Goal: Task Accomplishment & Management: Manage account settings

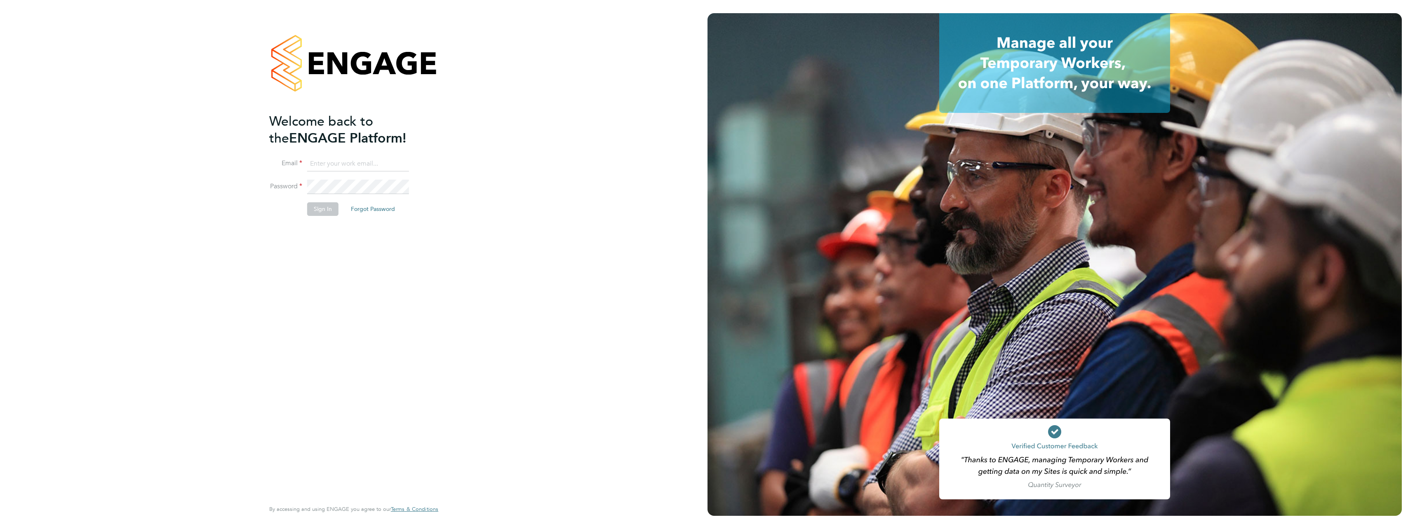
type input "[PERSON_NAME][EMAIL_ADDRESS][PERSON_NAME][DOMAIN_NAME]"
click at [321, 204] on button "Sign In" at bounding box center [322, 208] width 31 height 13
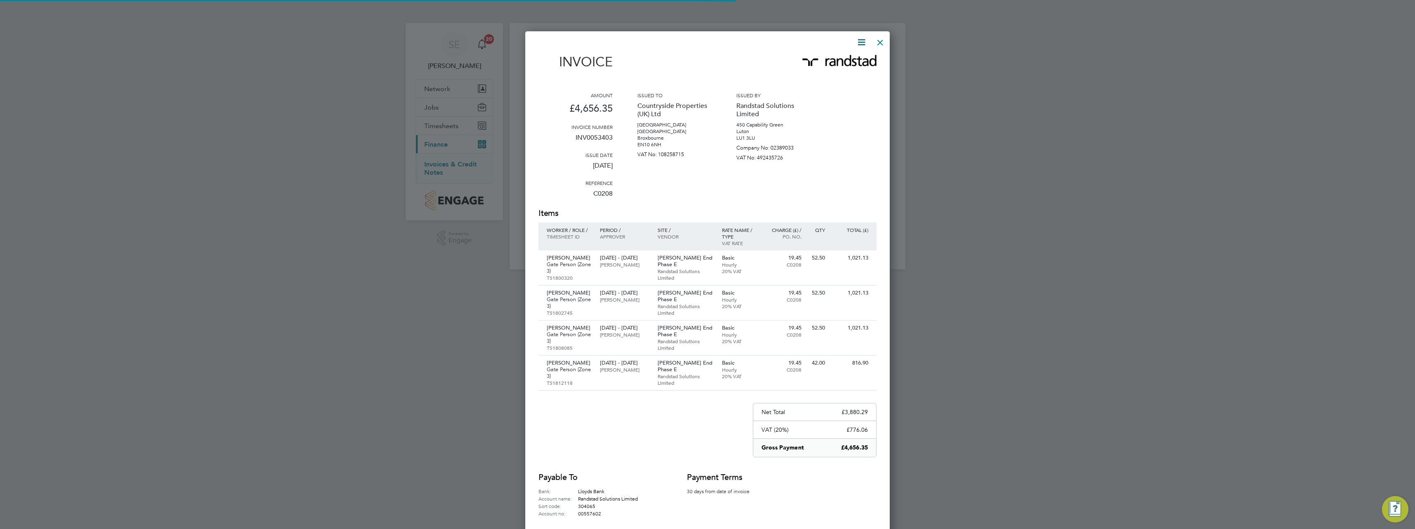
scroll to position [531, 365]
click at [881, 44] on div at bounding box center [880, 40] width 15 height 15
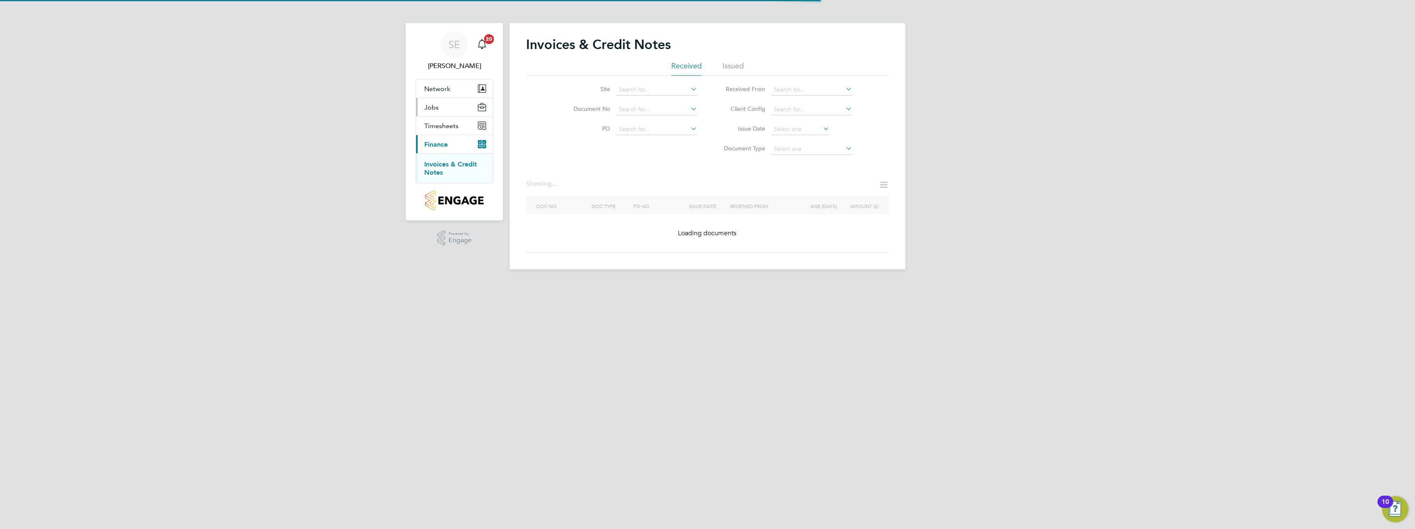
click at [440, 109] on button "Jobs" at bounding box center [454, 107] width 77 height 18
click at [440, 140] on link "Placements" at bounding box center [441, 139] width 34 height 8
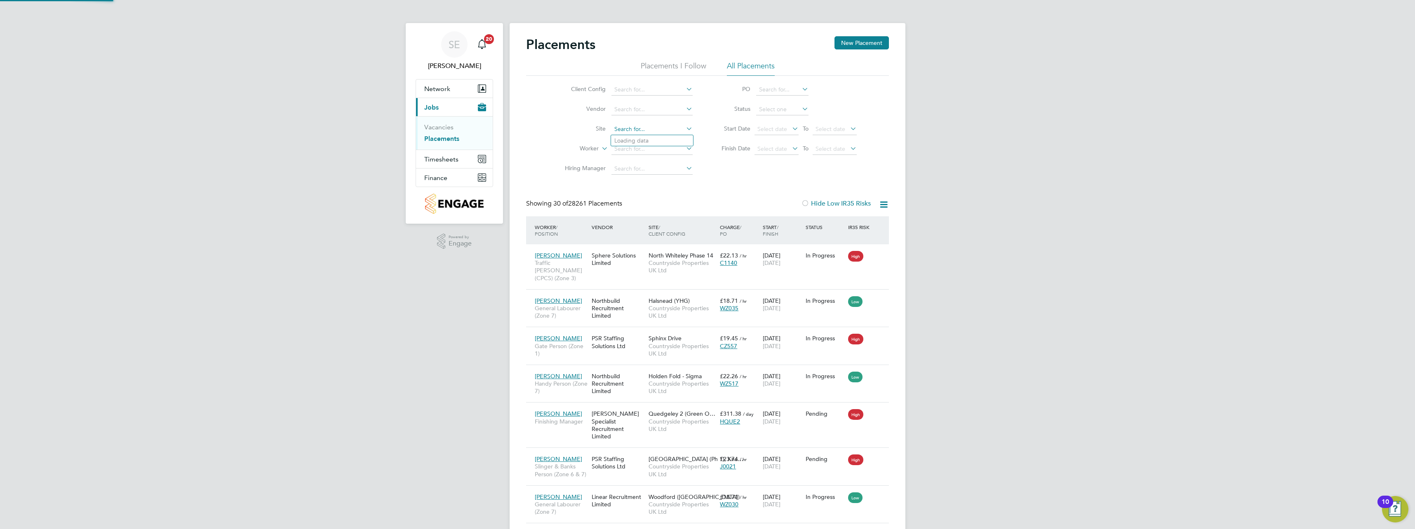
click at [639, 127] on input at bounding box center [651, 130] width 81 height 12
click at [651, 172] on li "Hazel End Phase E" at bounding box center [655, 174] width 88 height 11
type input "[PERSON_NAME] End Phase E"
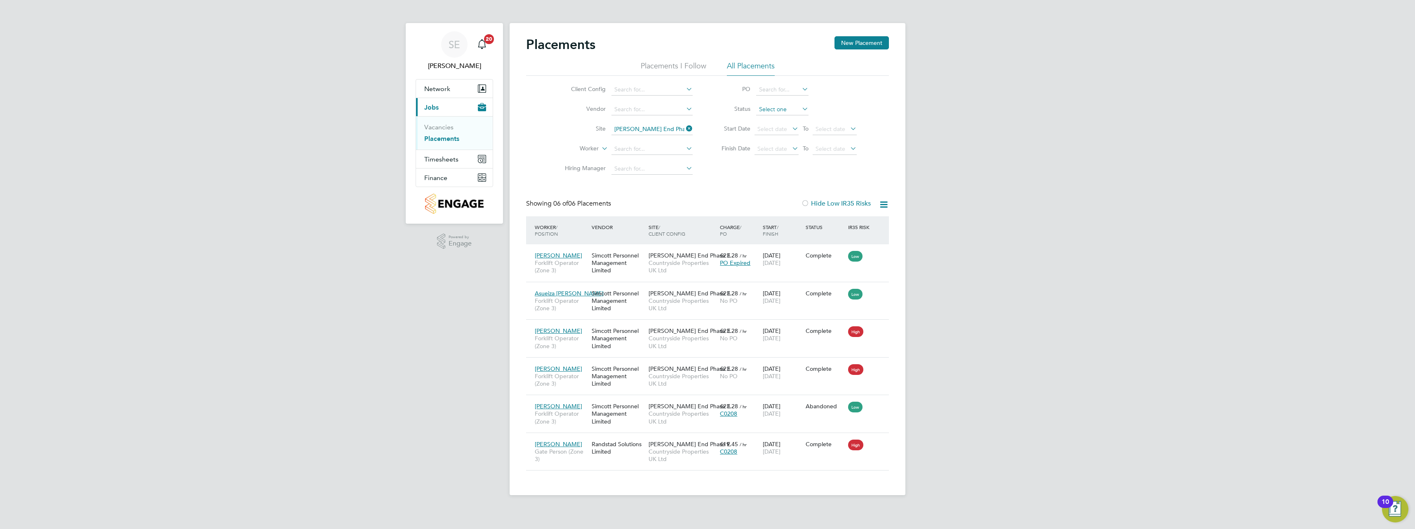
click at [763, 110] on input at bounding box center [782, 110] width 52 height 12
click at [775, 121] on li "Active" at bounding box center [782, 120] width 53 height 11
type input "Active"
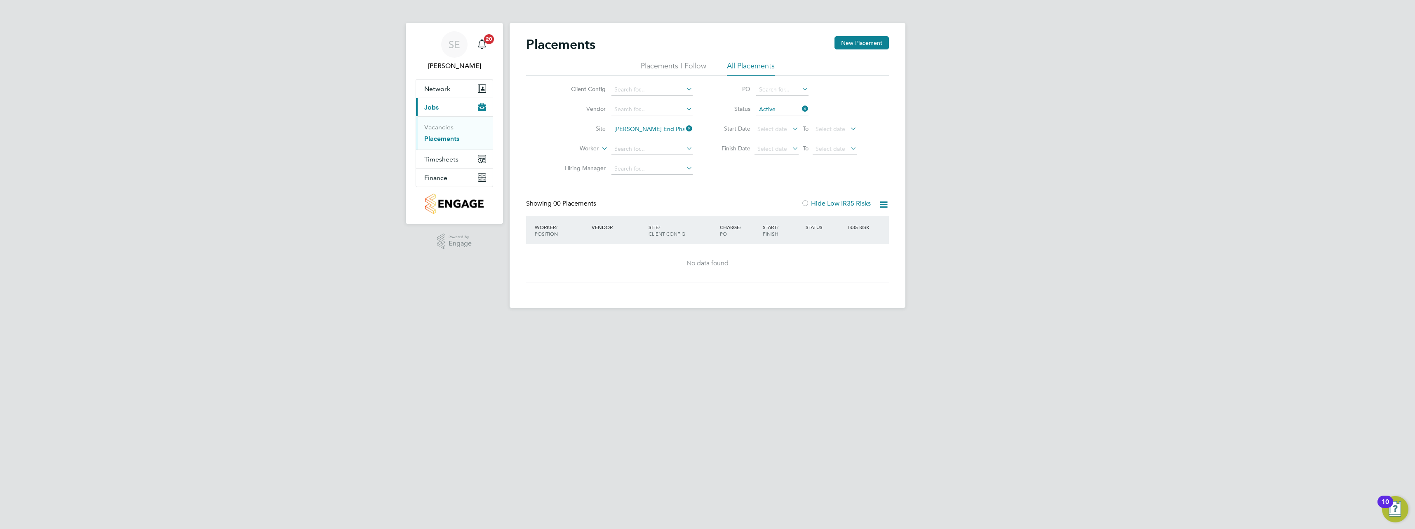
click at [684, 130] on icon at bounding box center [684, 129] width 0 height 12
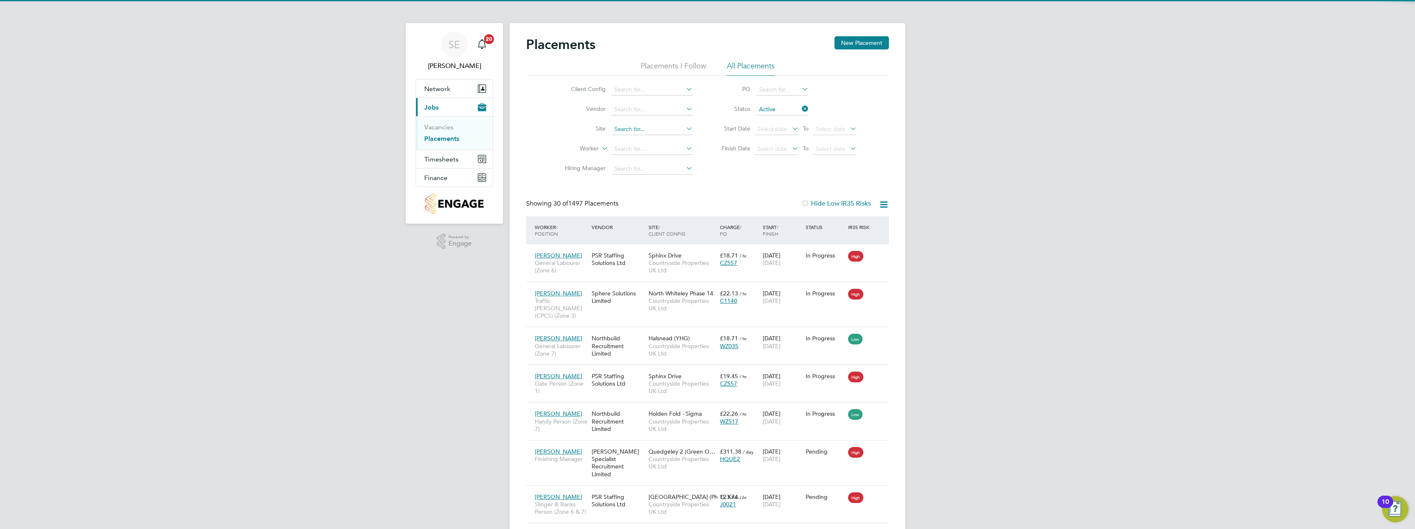
scroll to position [31, 72]
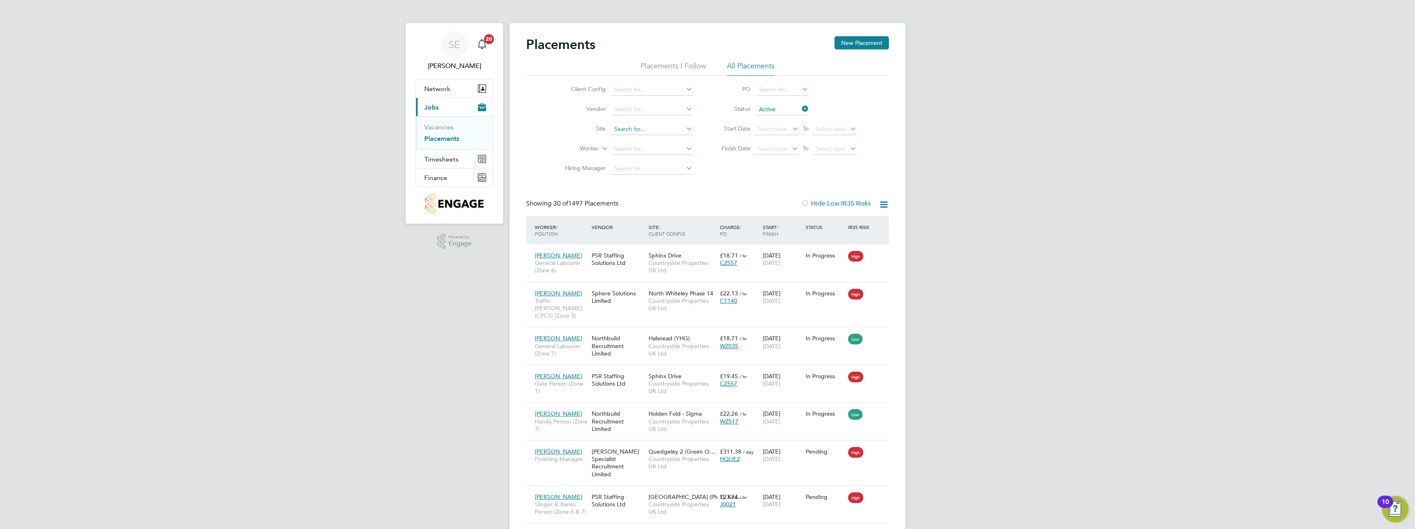
click at [662, 129] on input at bounding box center [651, 130] width 81 height 12
click at [658, 164] on li "Hazel End Phase D" at bounding box center [655, 163] width 88 height 11
type input "Hazel End Phase D"
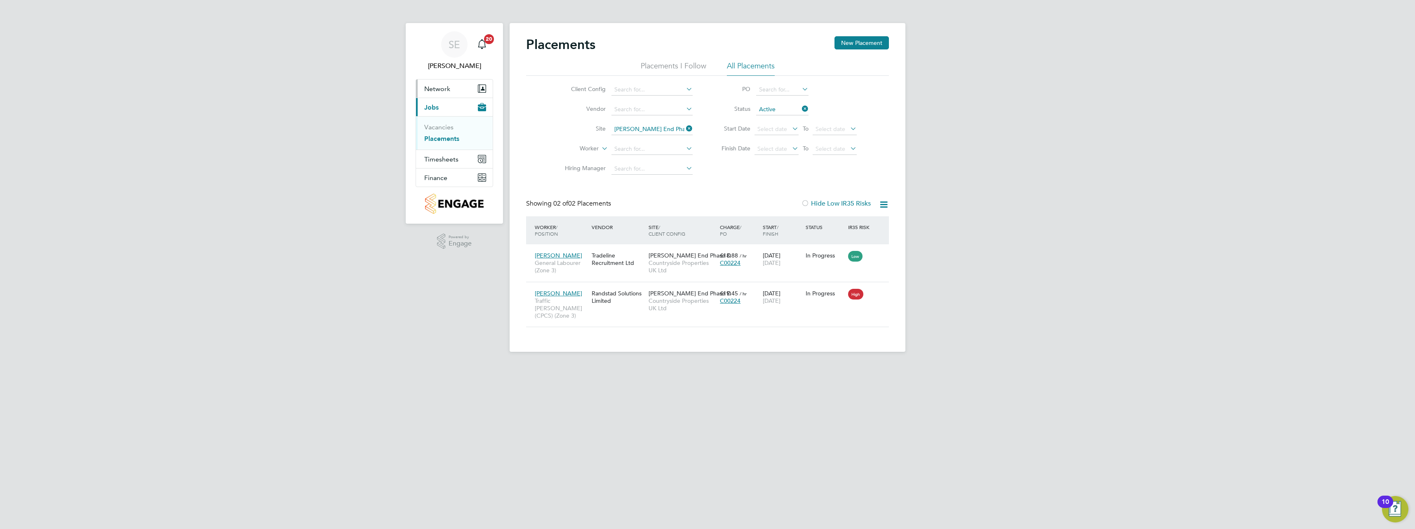
click at [469, 84] on button "Network" at bounding box center [454, 89] width 77 height 18
click at [433, 118] on link "Sites" at bounding box center [431, 120] width 14 height 8
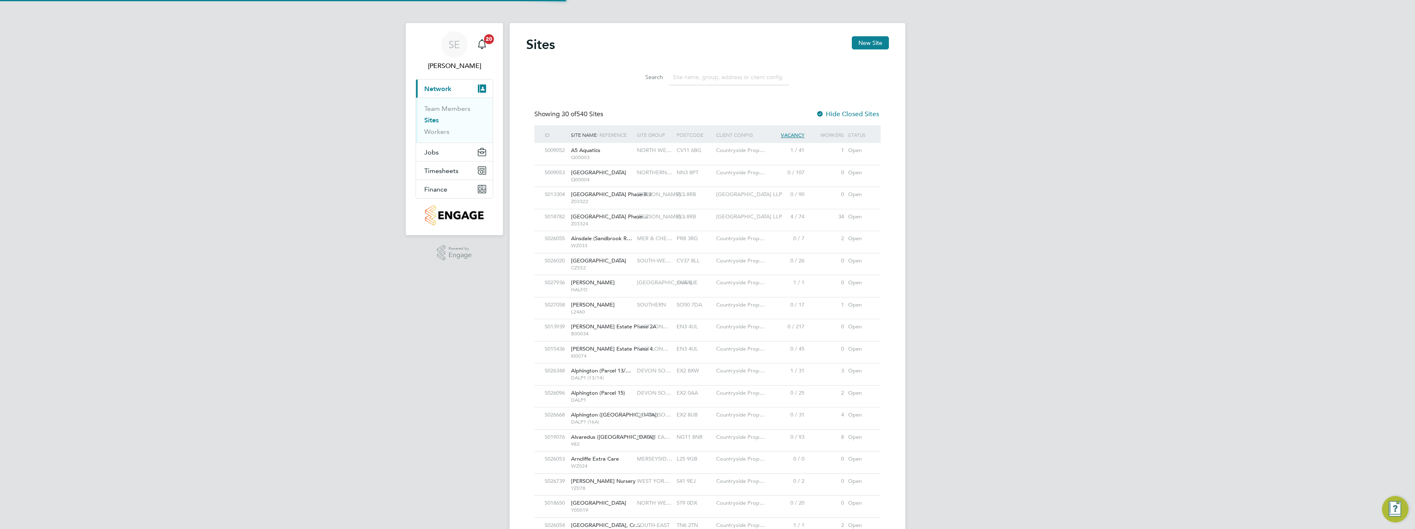
scroll to position [16, 40]
click at [713, 79] on input at bounding box center [729, 77] width 120 height 16
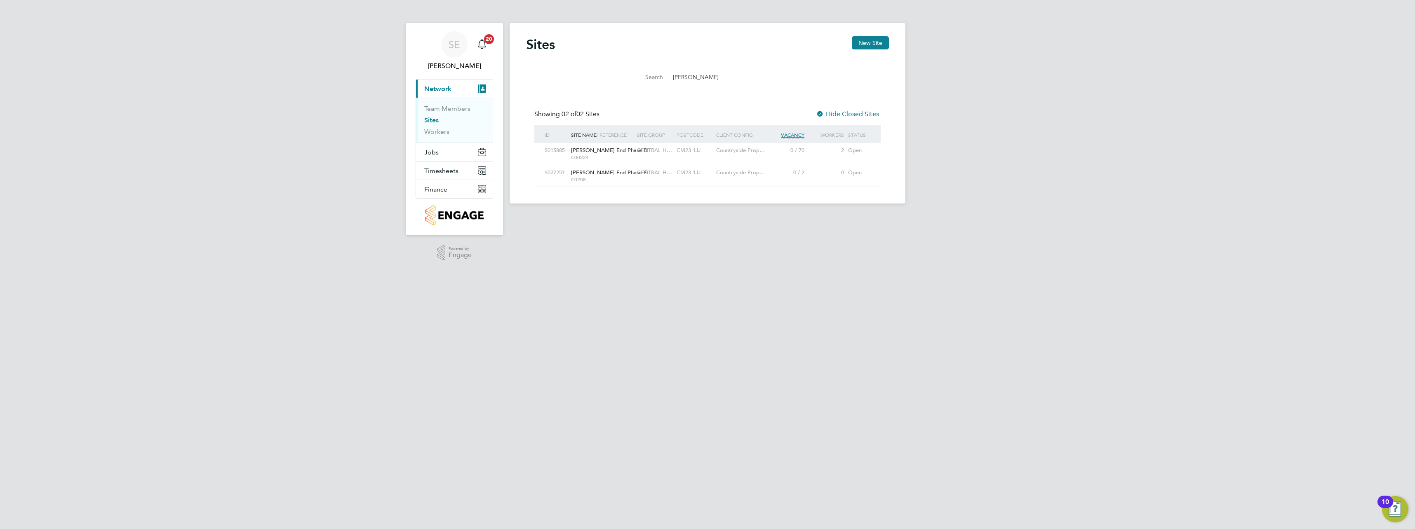
type input "hazel"
click at [822, 153] on div "2" at bounding box center [827, 150] width 40 height 15
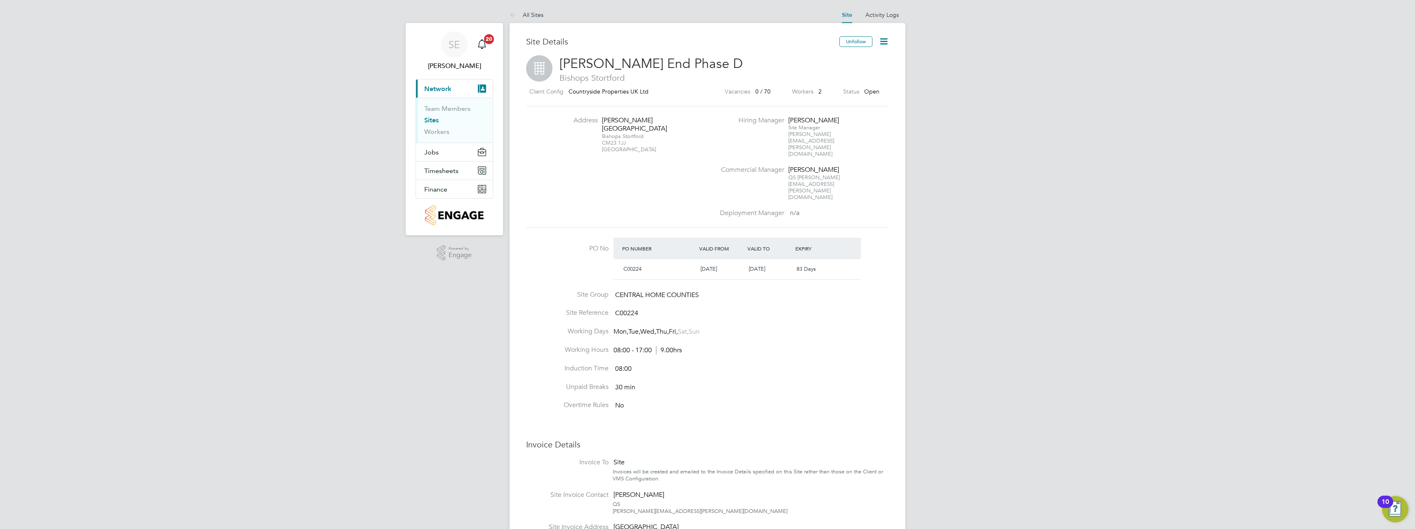
click at [887, 42] on icon at bounding box center [884, 41] width 10 height 10
click at [861, 71] on li "Edit Site e" at bounding box center [864, 73] width 47 height 12
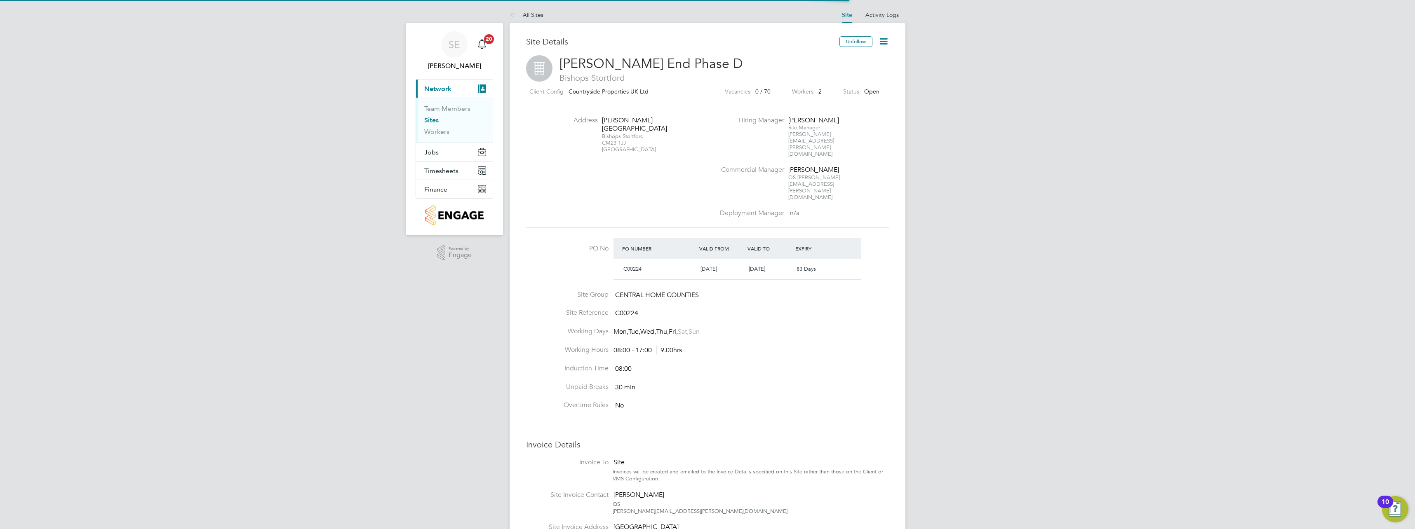
type input "[GEOGRAPHIC_DATA]"
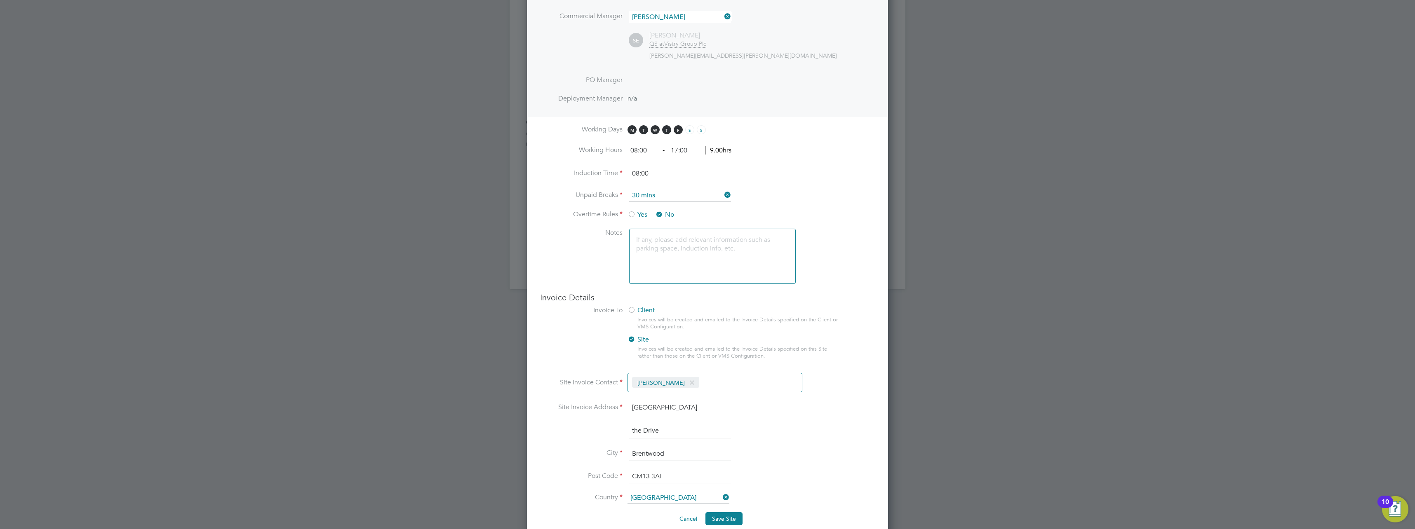
scroll to position [484, 0]
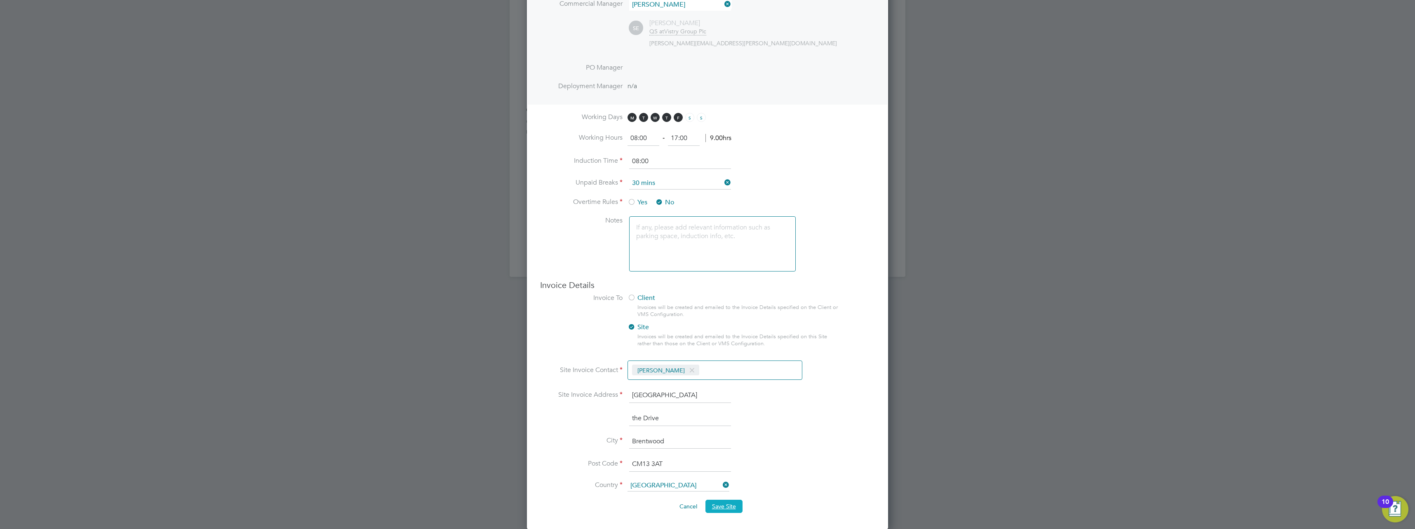
click at [721, 503] on span "Save Site" at bounding box center [724, 506] width 24 height 7
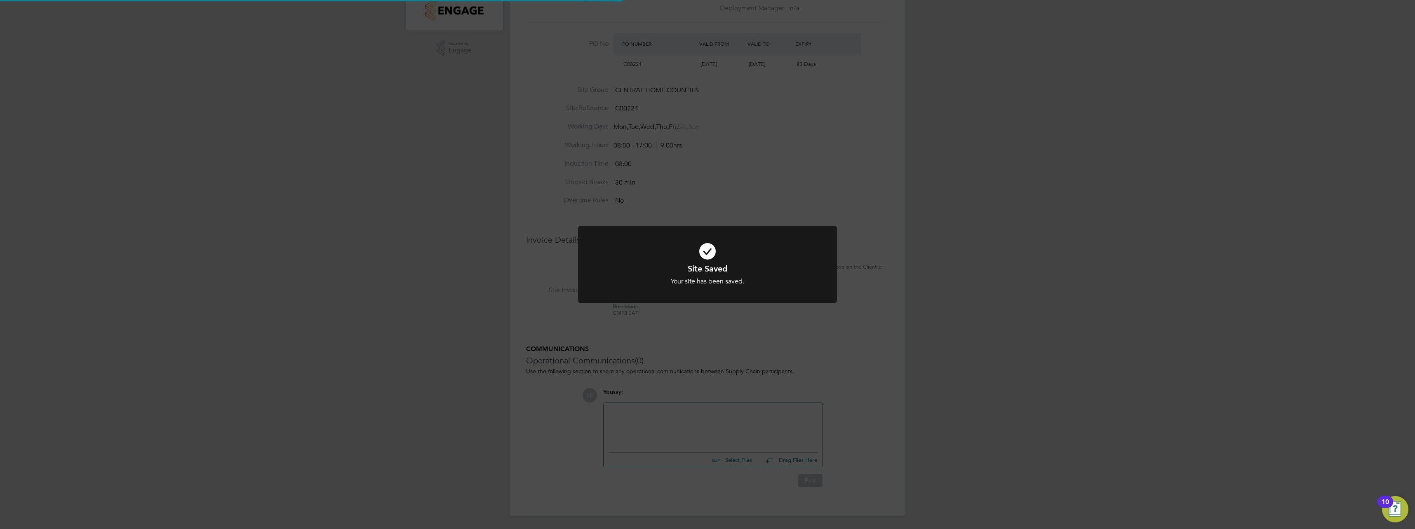
scroll to position [0, 0]
click at [796, 335] on div "Site Saved Your site has been saved. Cancel Okay" at bounding box center [707, 264] width 1415 height 529
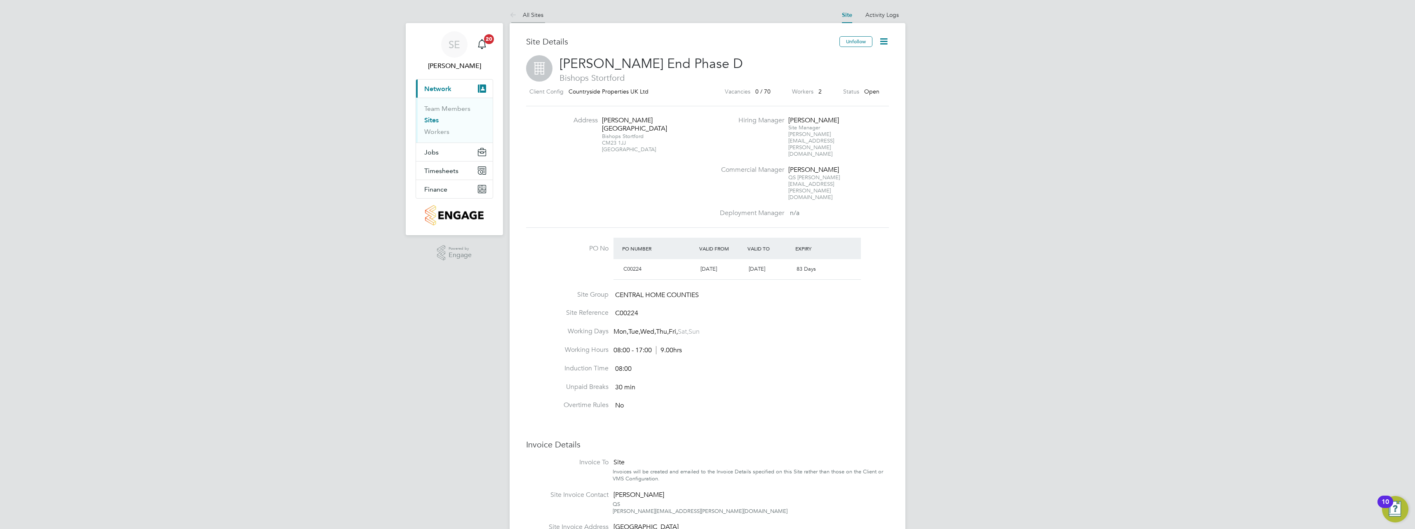
click at [511, 12] on icon at bounding box center [515, 15] width 10 height 10
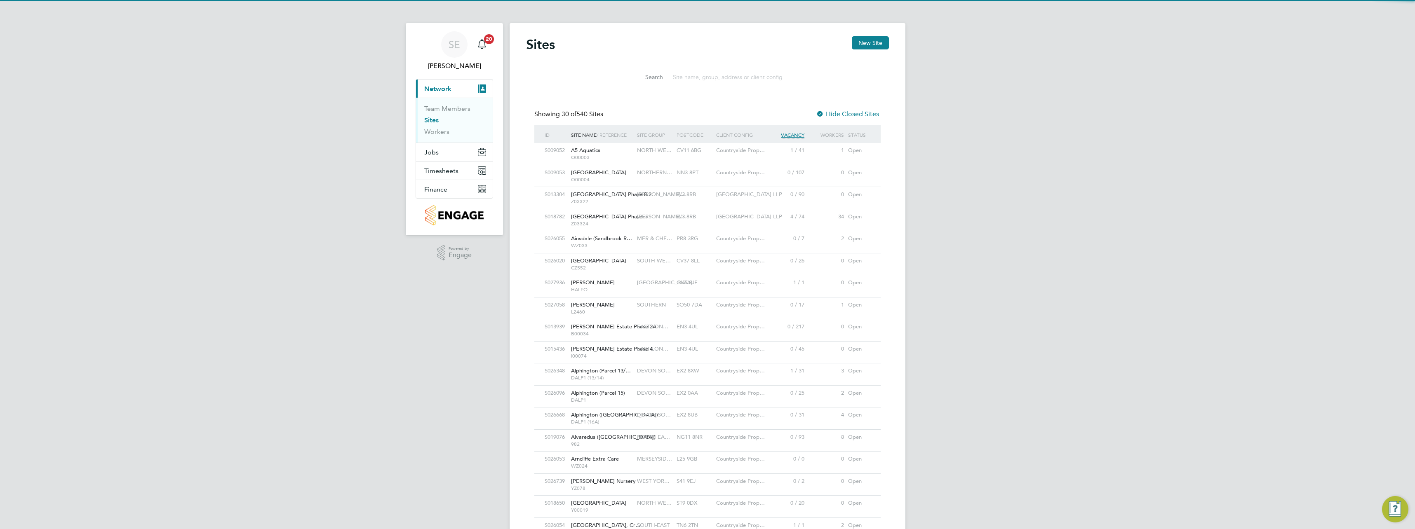
click at [687, 77] on input at bounding box center [729, 77] width 120 height 16
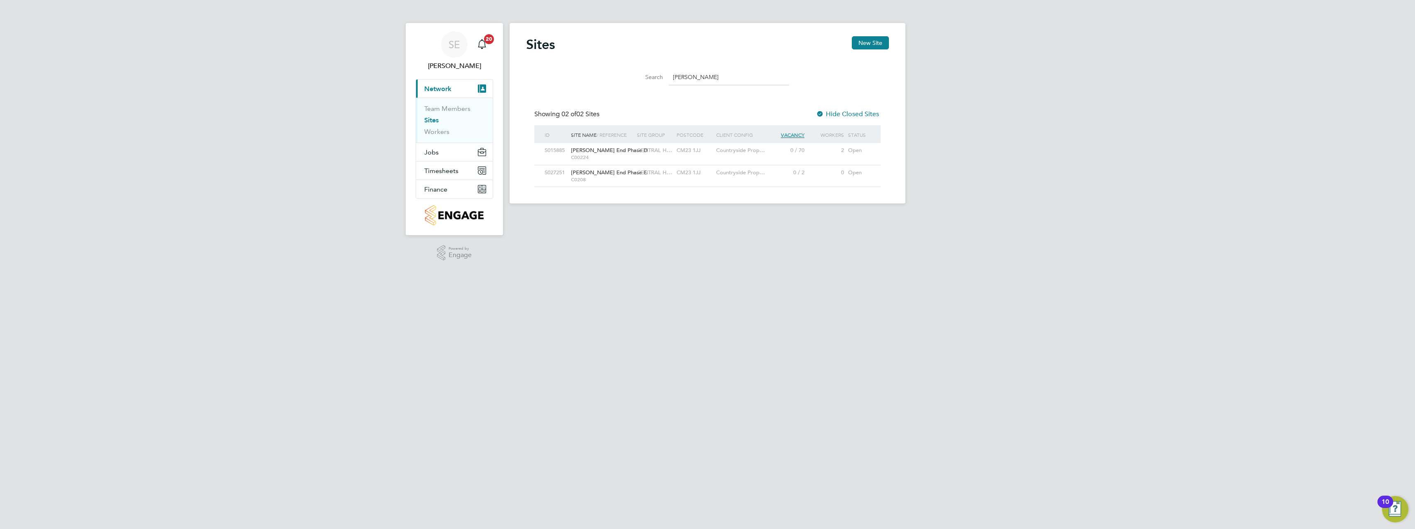
type input "hazel"
click at [658, 172] on span "CENTRAL H…" at bounding box center [654, 172] width 35 height 7
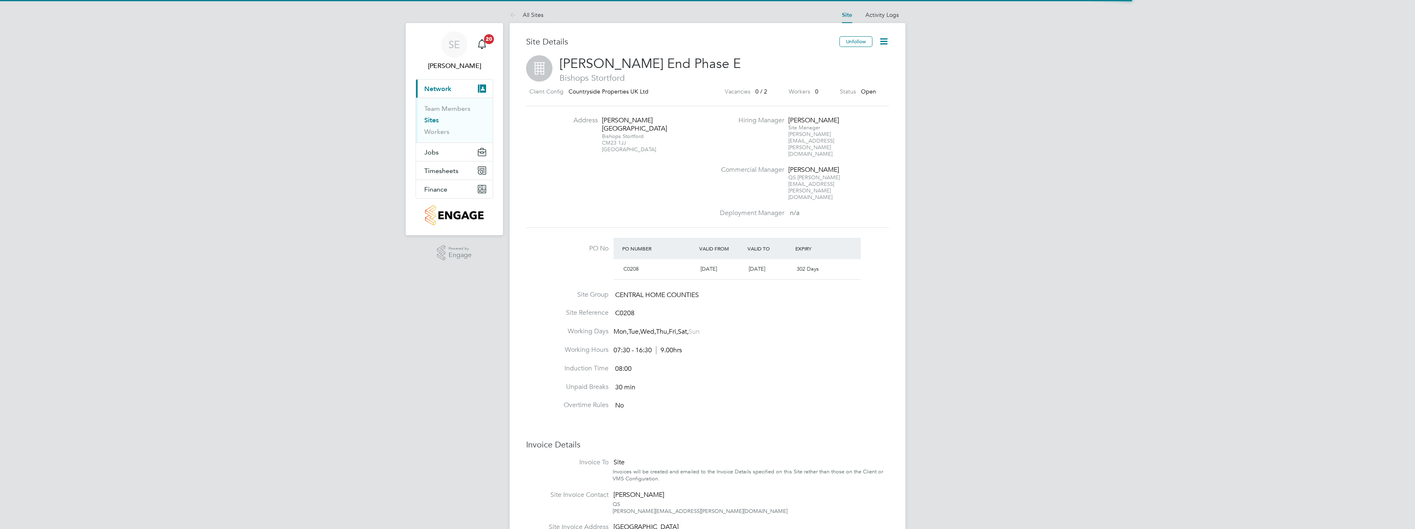
scroll to position [14, 78]
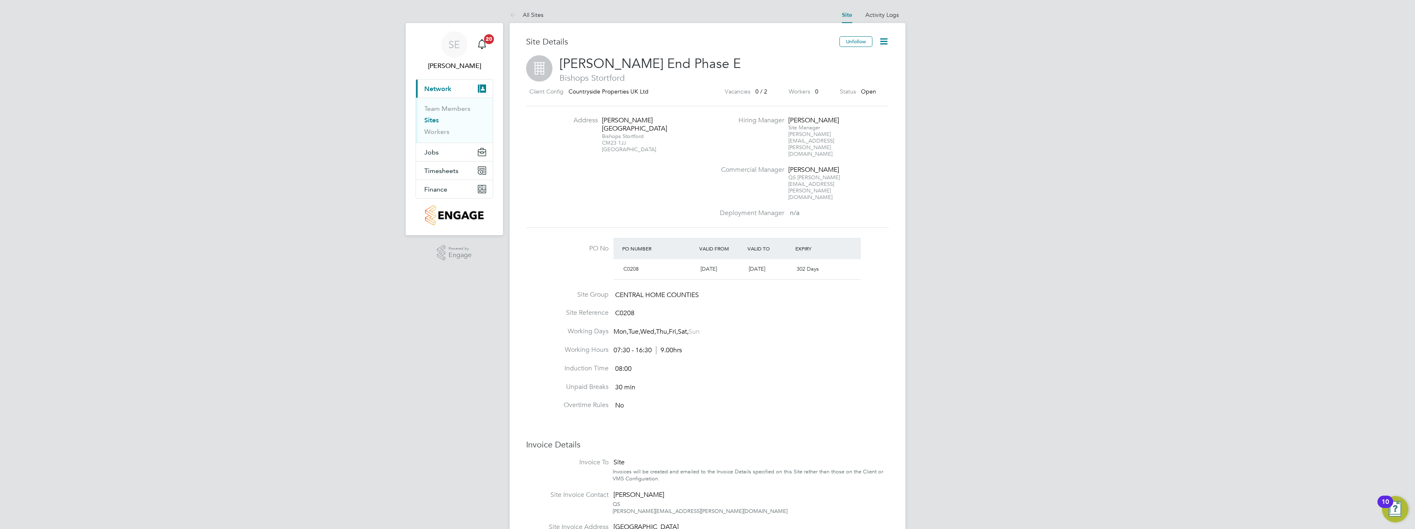
click at [885, 42] on icon at bounding box center [884, 41] width 10 height 10
click at [858, 69] on li "Edit Site e" at bounding box center [864, 73] width 47 height 12
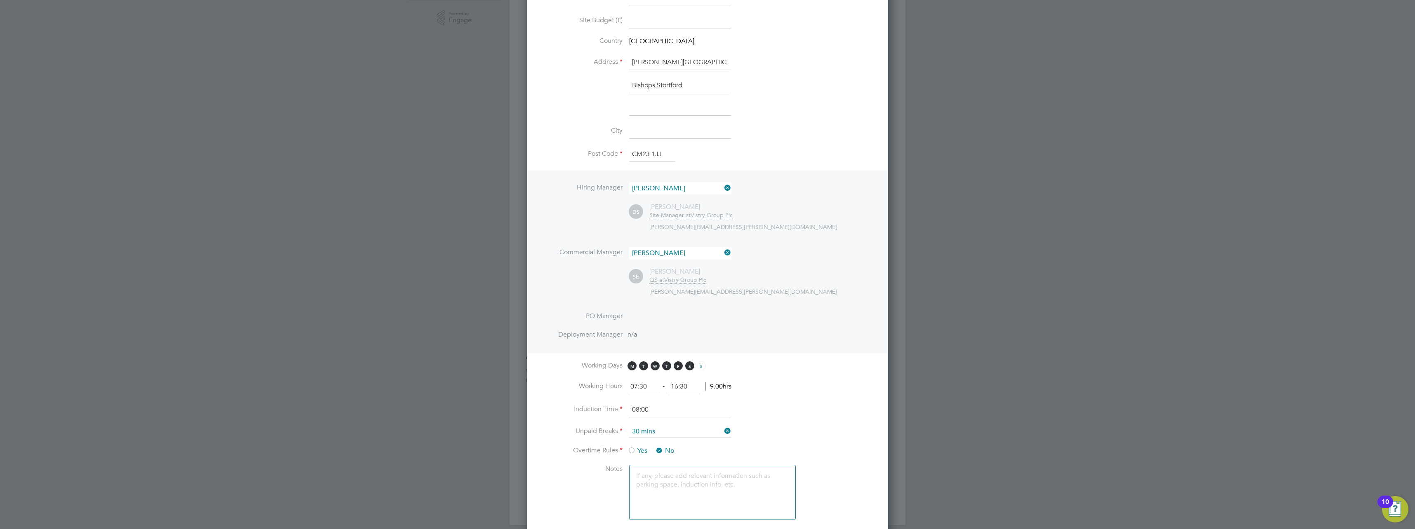
scroll to position [247, 0]
click at [723, 243] on icon at bounding box center [723, 241] width 0 height 12
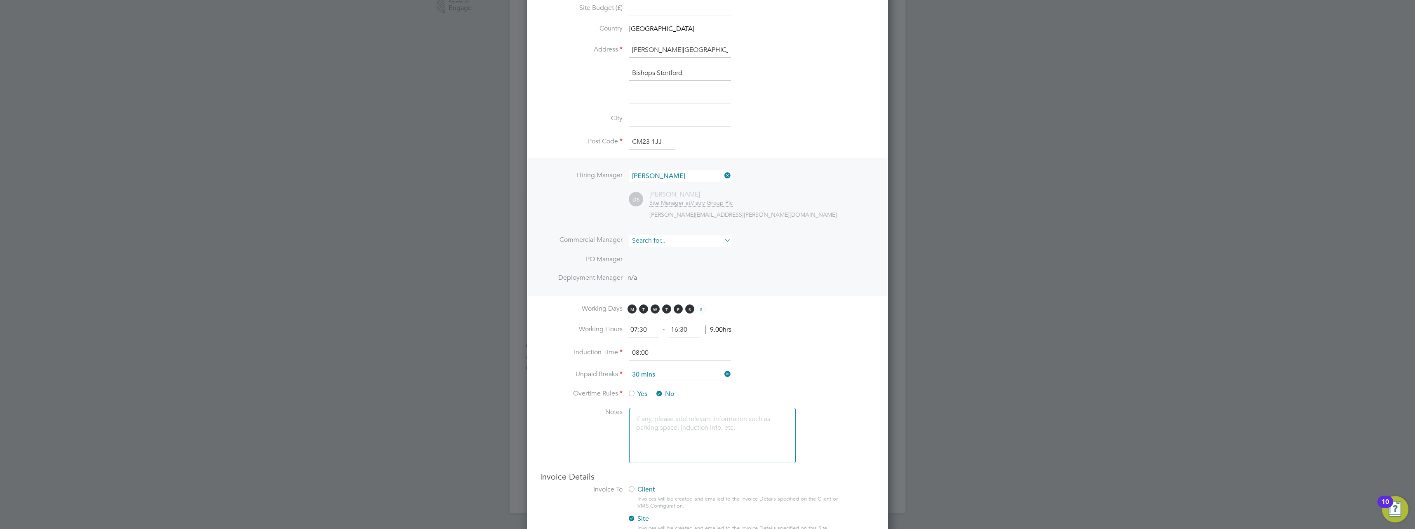
click at [695, 242] on input at bounding box center [680, 241] width 102 height 12
click at [672, 252] on li "[PERSON_NAME] rvey" at bounding box center [680, 252] width 103 height 11
type input "[PERSON_NAME]"
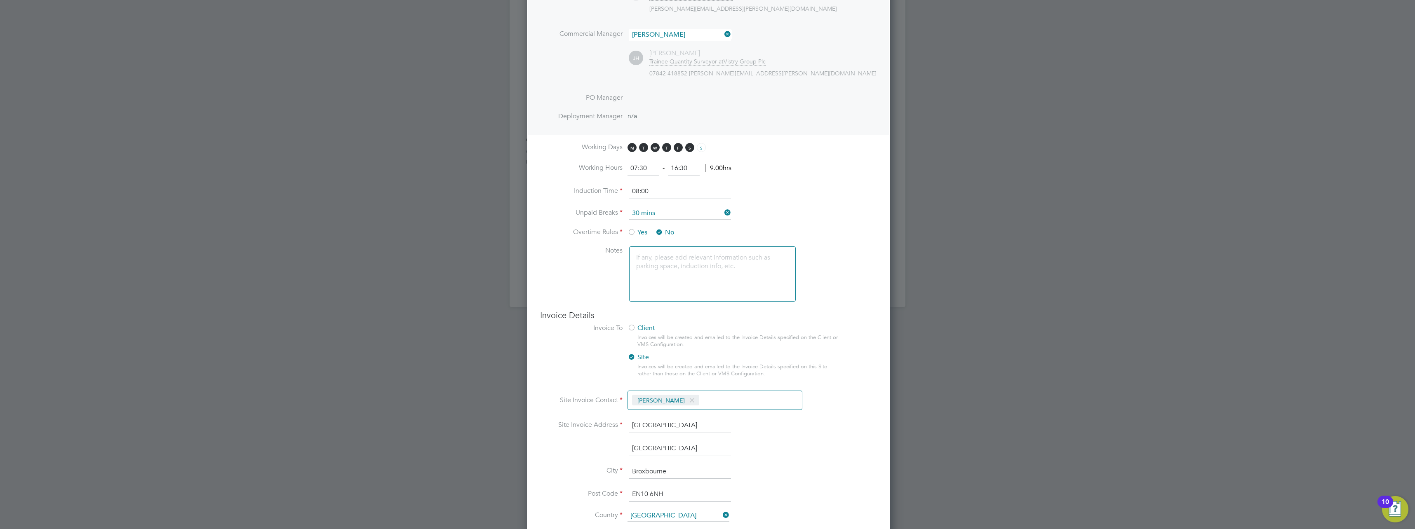
scroll to position [484, 0]
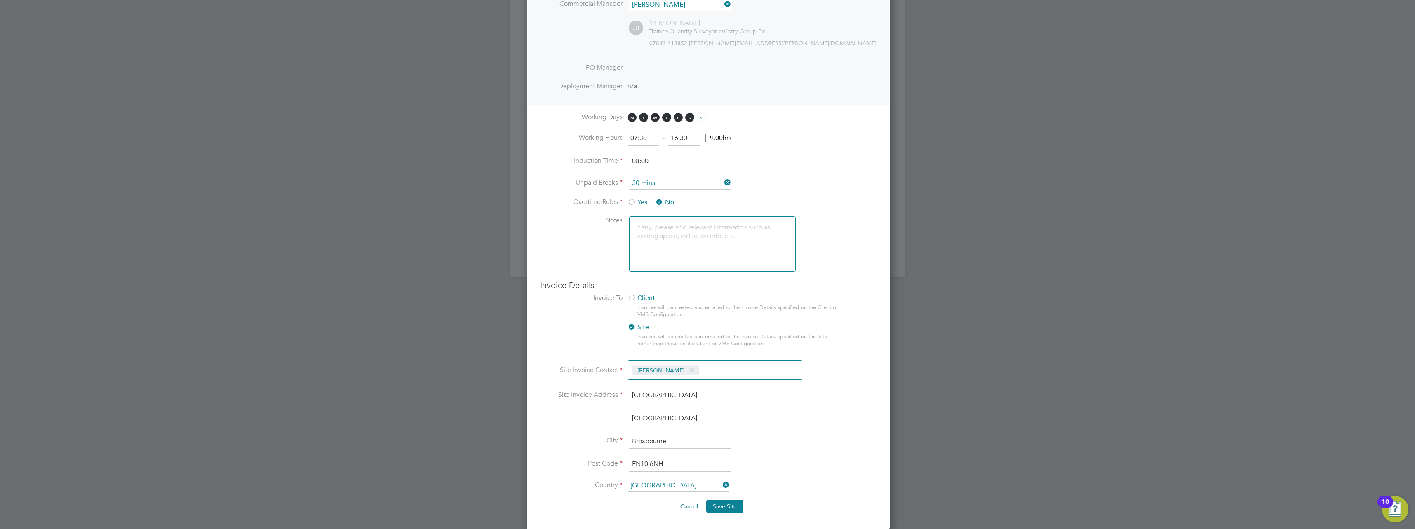
click at [686, 369] on span at bounding box center [692, 371] width 12 height 16
click at [678, 370] on input at bounding box center [677, 371] width 98 height 15
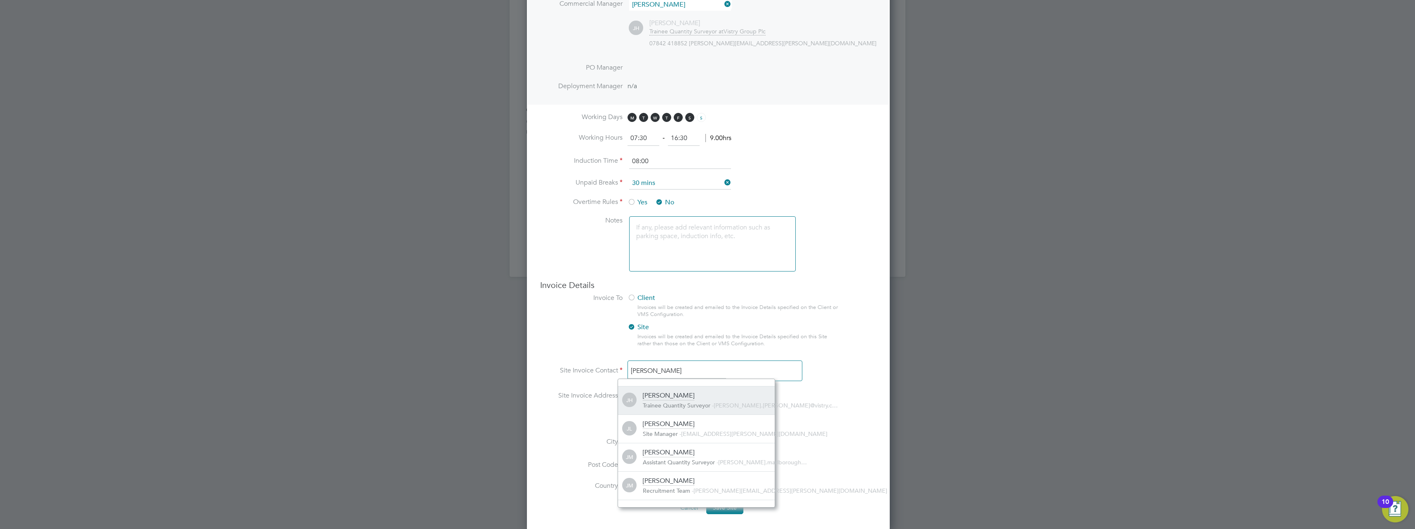
type input "[PERSON_NAME]"
click at [679, 394] on div "[PERSON_NAME] Quantity Surveyor - [PERSON_NAME].[PERSON_NAME]@vistry.c…" at bounding box center [709, 401] width 132 height 18
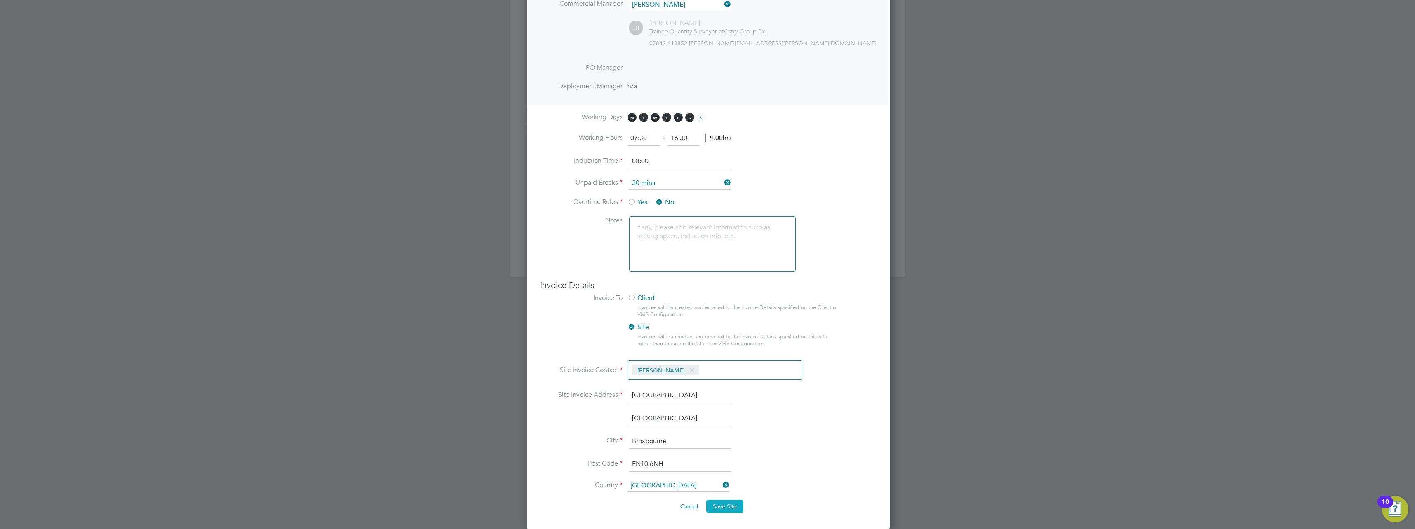
click at [720, 505] on span "Save Site" at bounding box center [725, 506] width 24 height 7
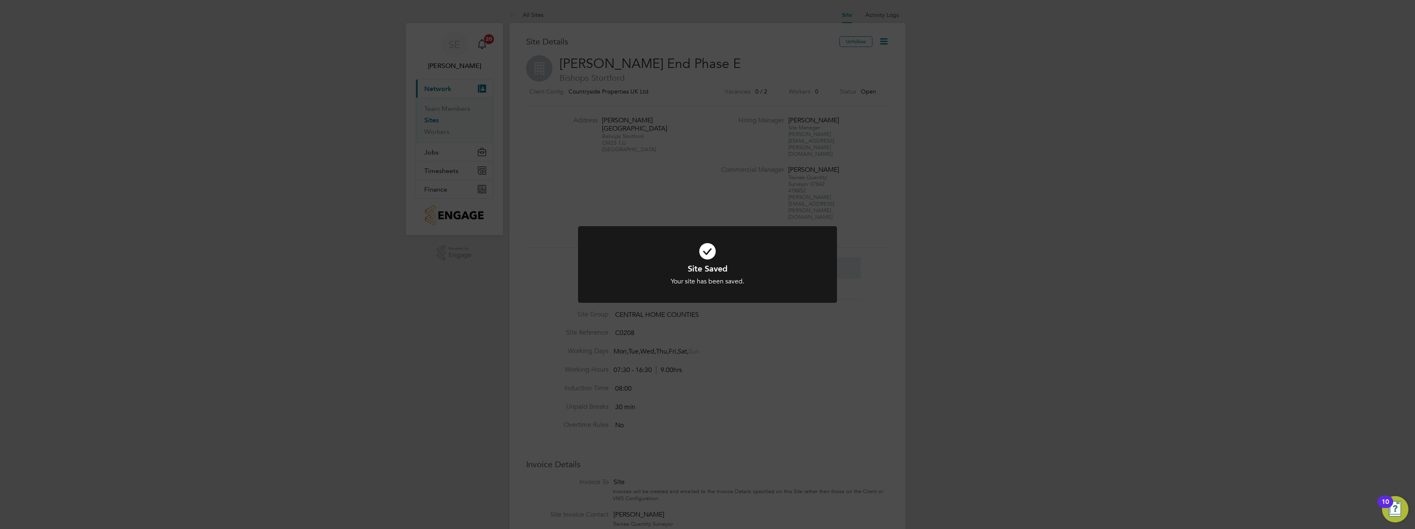
click at [774, 369] on div "Site Saved Your site has been saved. Cancel Okay" at bounding box center [707, 264] width 1415 height 529
